Goal: Transaction & Acquisition: Purchase product/service

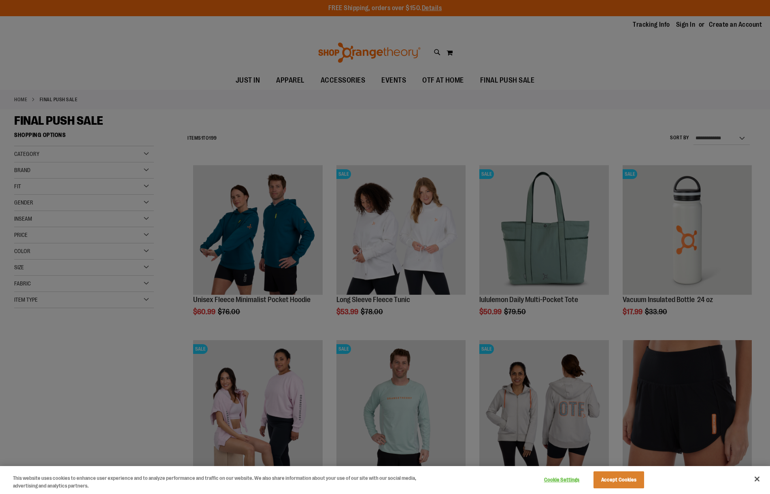
click at [621, 478] on button "Accept Cookies" at bounding box center [618, 479] width 51 height 17
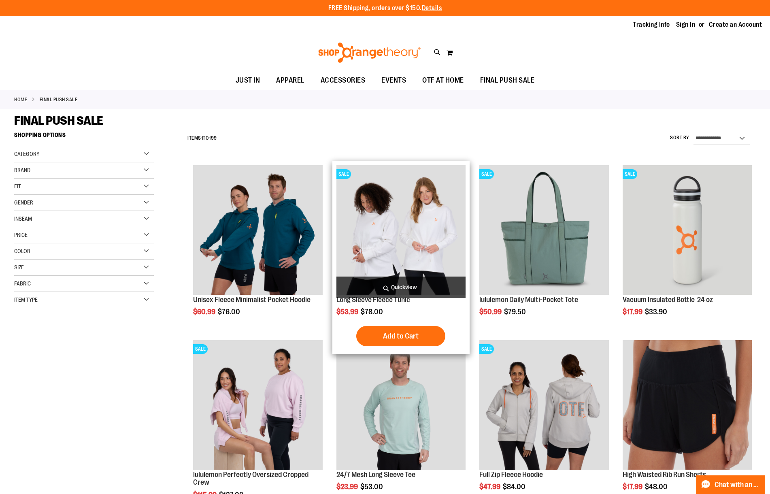
click at [394, 258] on img "product" at bounding box center [400, 229] width 129 height 129
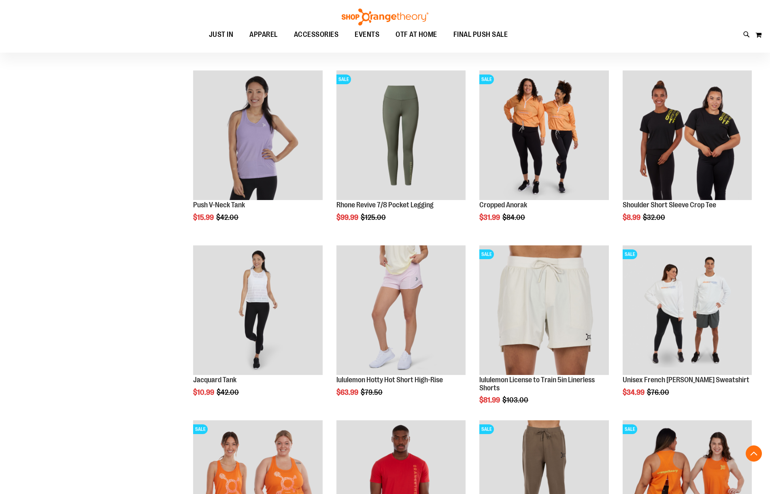
scroll to position [619, 0]
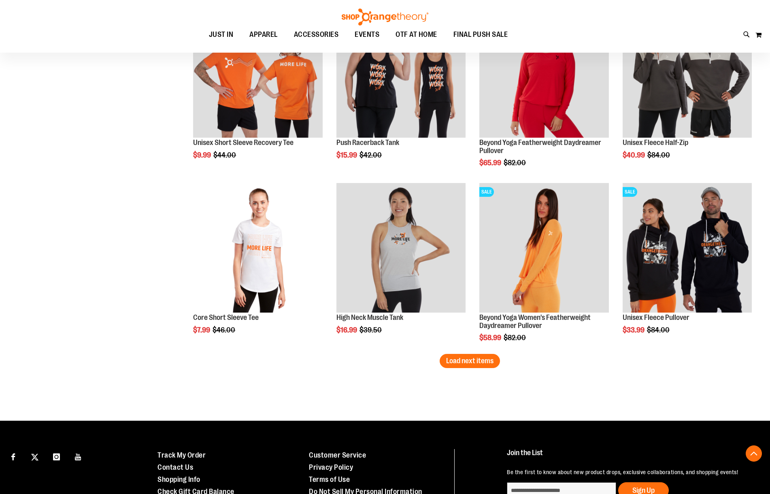
scroll to position [1396, 0]
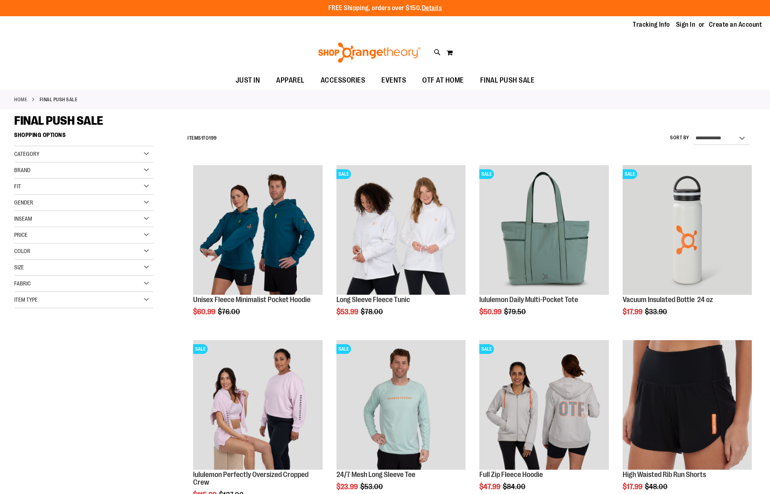
click at [148, 166] on div "Brand" at bounding box center [84, 170] width 140 height 16
click at [20, 203] on link "lululemon" at bounding box center [79, 204] width 134 height 9
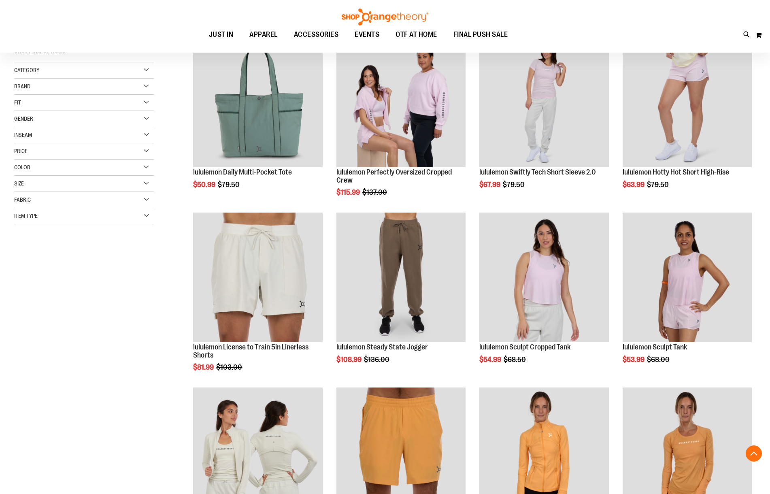
scroll to position [128, 0]
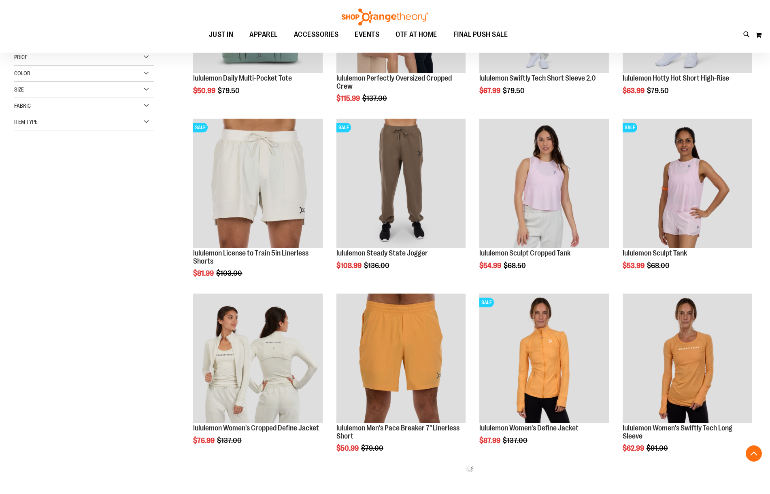
scroll to position [224, 0]
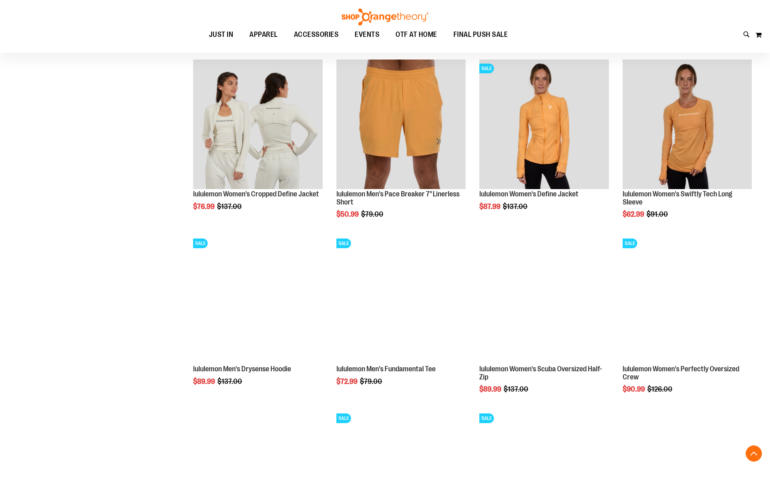
scroll to position [466, 0]
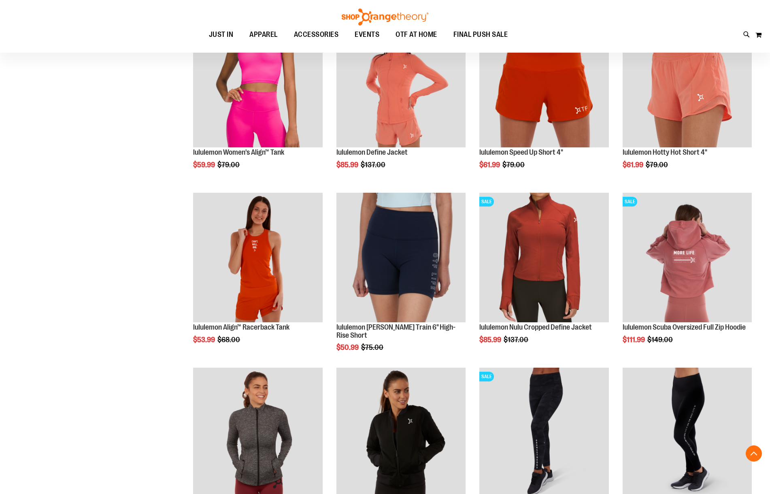
scroll to position [858, 0]
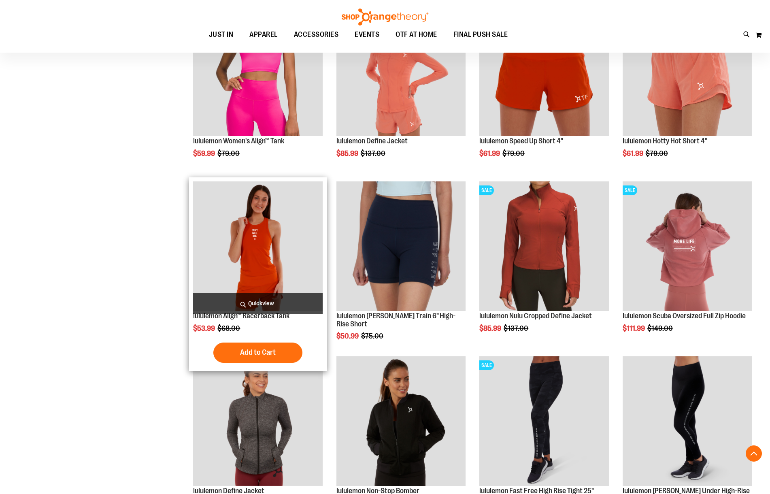
click at [266, 255] on img "product" at bounding box center [257, 245] width 129 height 129
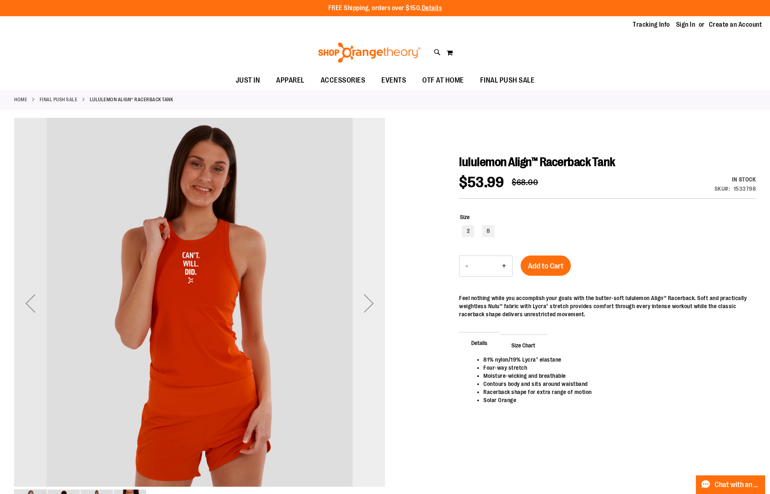
click at [370, 300] on div "Next" at bounding box center [369, 303] width 32 height 32
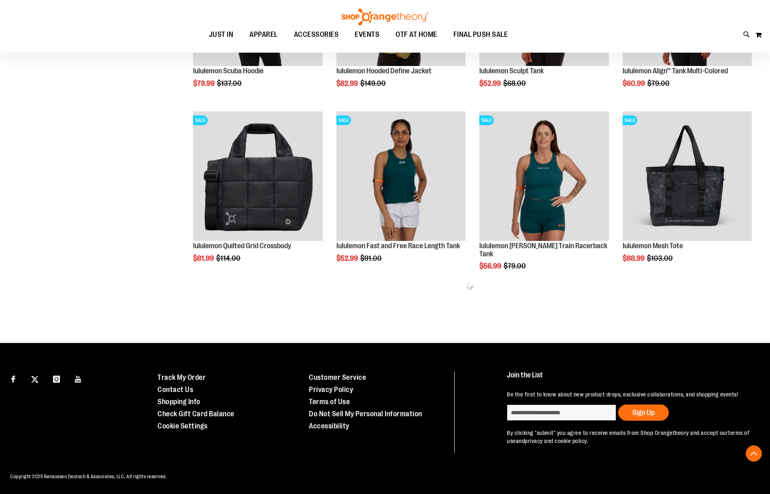
scroll to position [313, 0]
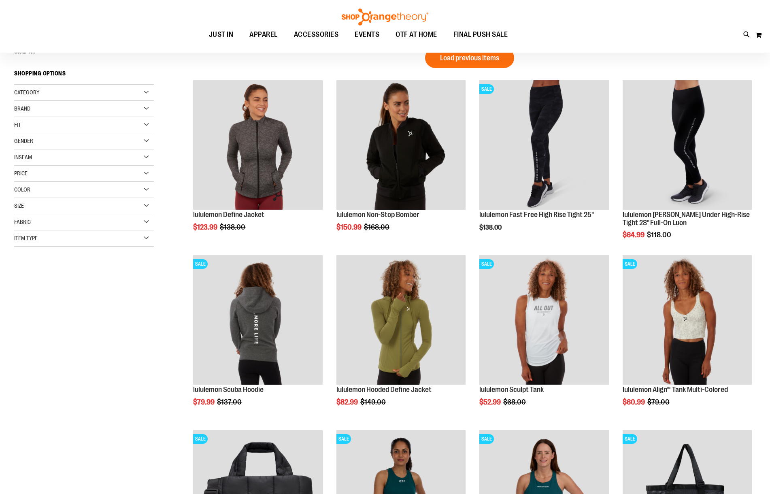
scroll to position [14, 0]
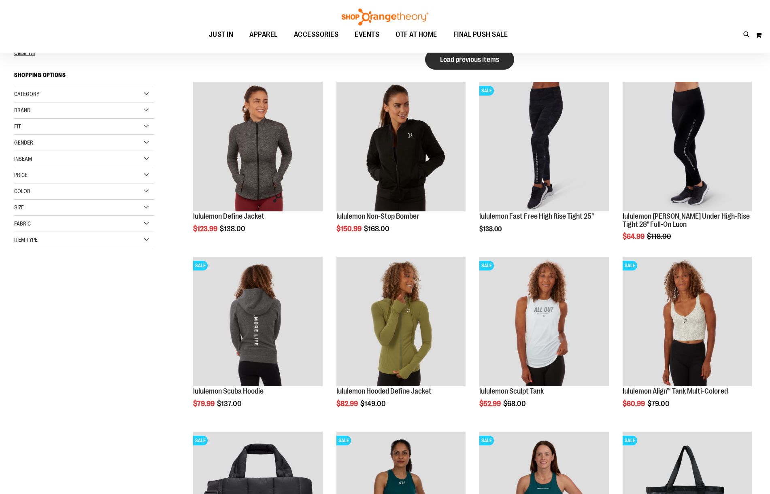
click at [465, 64] on button "Load previous items" at bounding box center [469, 59] width 89 height 20
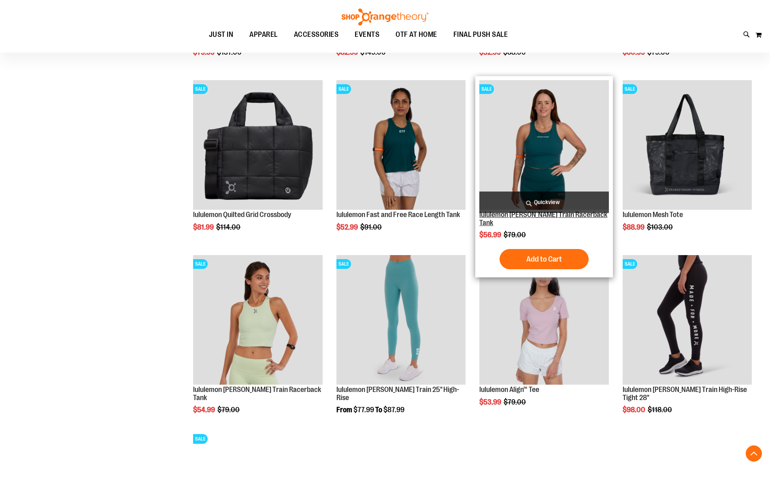
scroll to position [889, 0]
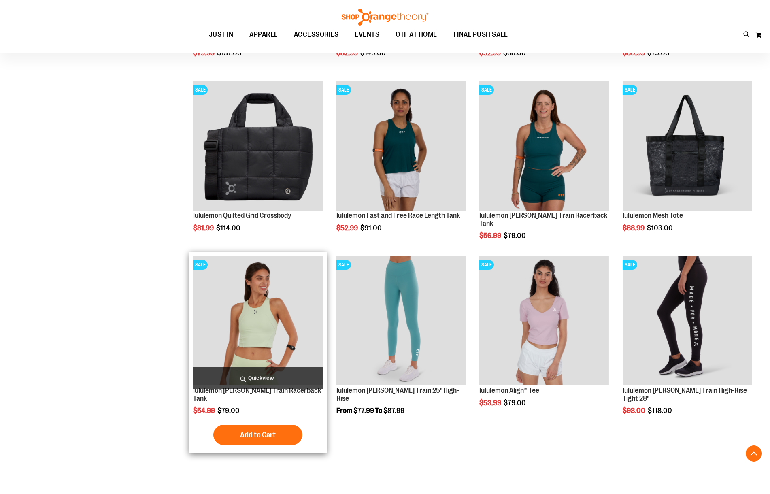
click at [267, 331] on img "product" at bounding box center [257, 320] width 129 height 129
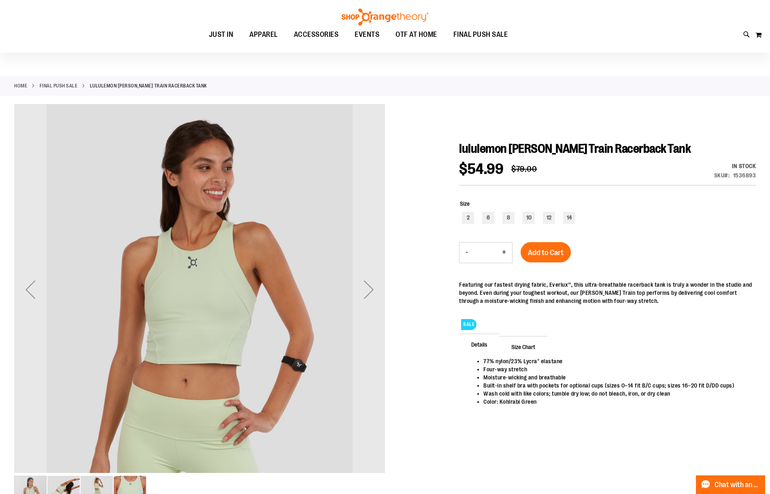
scroll to position [13, 0]
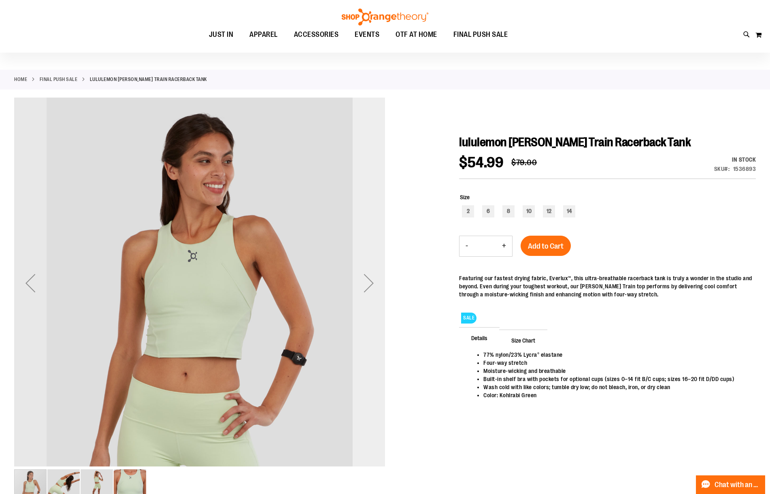
click at [370, 283] on div "Next" at bounding box center [369, 283] width 32 height 32
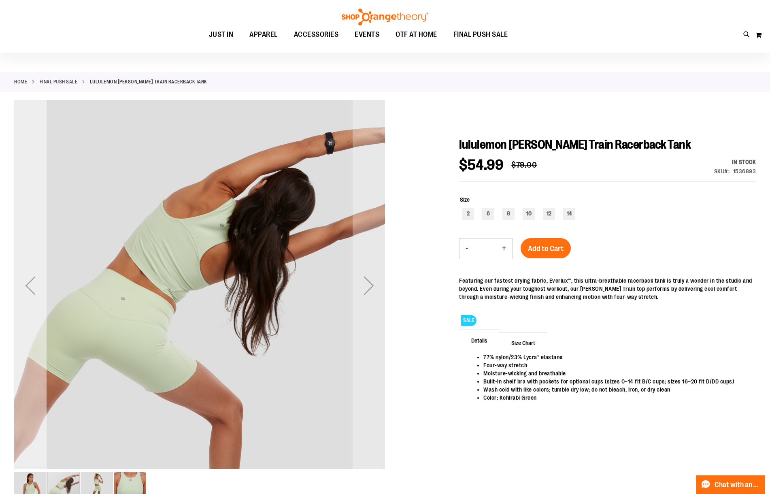
scroll to position [19, 0]
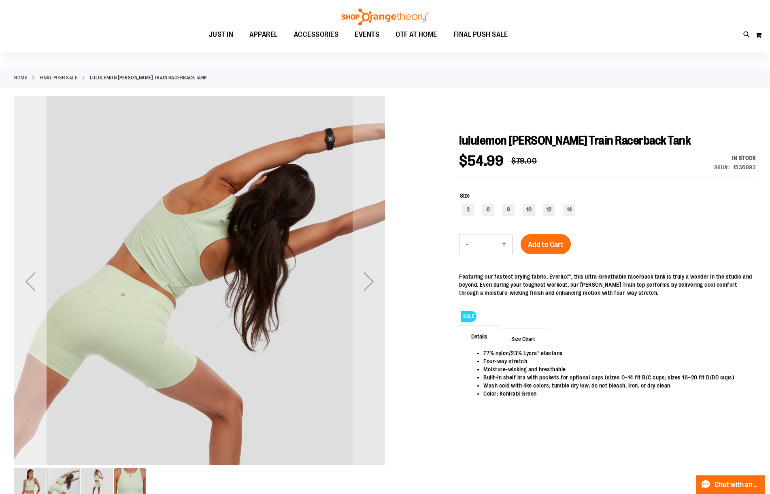
click at [23, 285] on div "Previous" at bounding box center [30, 281] width 32 height 32
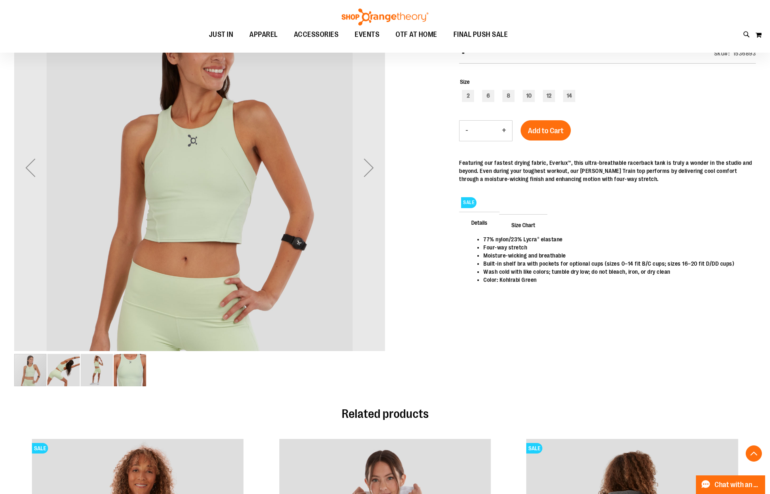
scroll to position [177, 0]
